Goal: Information Seeking & Learning: Learn about a topic

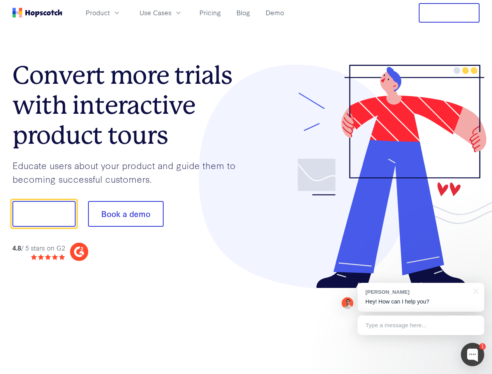
click at [246, 187] on div at bounding box center [363, 177] width 234 height 224
click at [110, 12] on span "Product" at bounding box center [98, 13] width 24 height 10
click at [171, 12] on span "Use Cases" at bounding box center [155, 13] width 32 height 10
click at [449, 13] on button "Free Trial" at bounding box center [449, 12] width 61 height 19
click at [44, 214] on button "Show me!" at bounding box center [43, 214] width 63 height 26
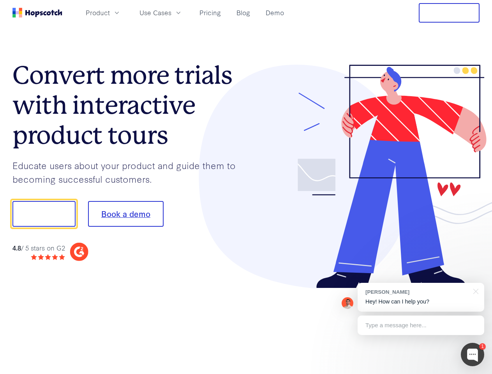
click at [125, 214] on button "Book a demo" at bounding box center [126, 214] width 76 height 26
click at [472, 354] on div at bounding box center [472, 354] width 23 height 23
click at [421, 297] on div "[PERSON_NAME] Hey! How can I help you?" at bounding box center [421, 297] width 127 height 29
click at [474, 291] on div at bounding box center [411, 213] width 146 height 260
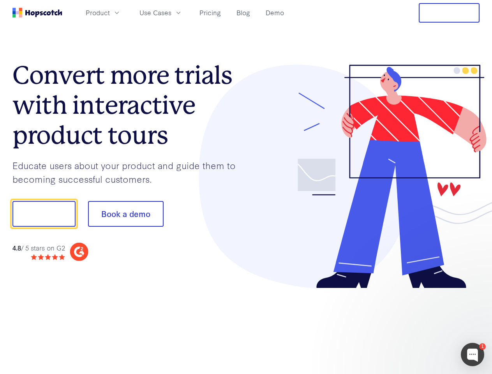
click at [421, 325] on div at bounding box center [411, 264] width 146 height 155
